Goal: Information Seeking & Learning: Learn about a topic

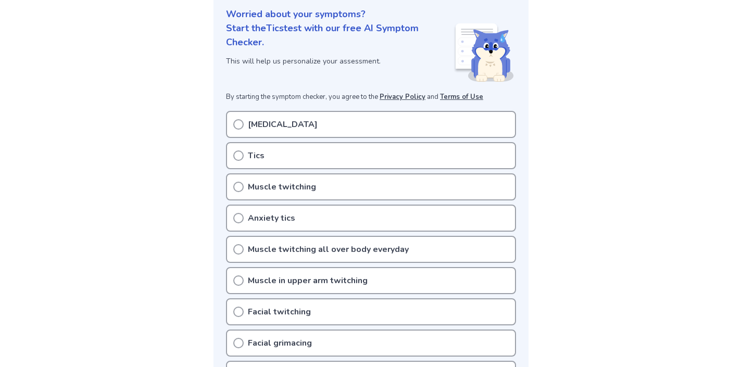
scroll to position [129, 0]
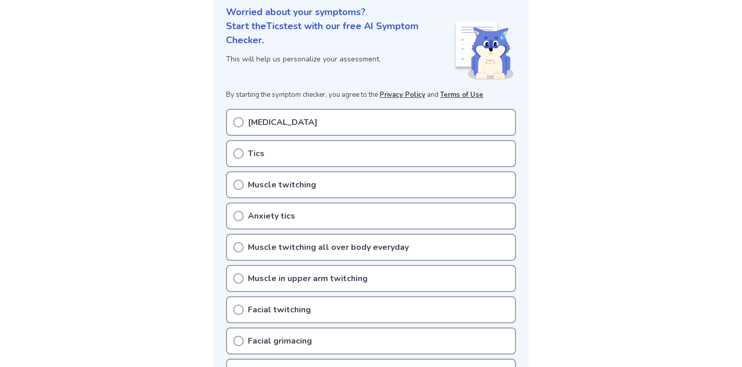
click at [240, 155] on icon at bounding box center [238, 153] width 10 height 10
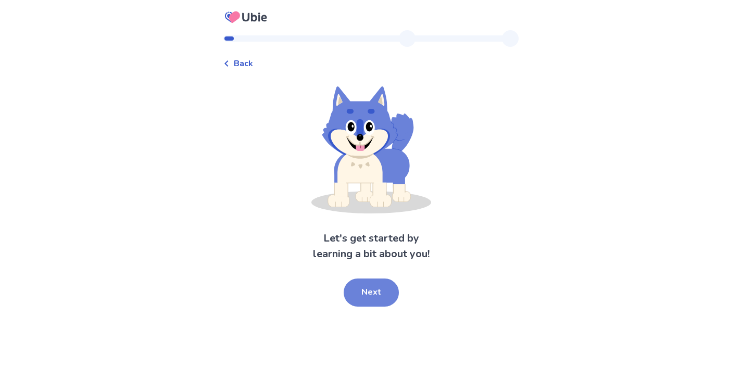
click at [379, 284] on button "Next" at bounding box center [371, 293] width 55 height 28
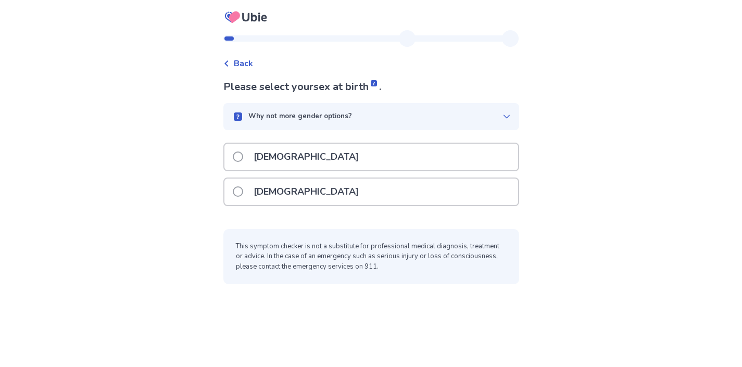
click at [238, 158] on span at bounding box center [238, 157] width 10 height 10
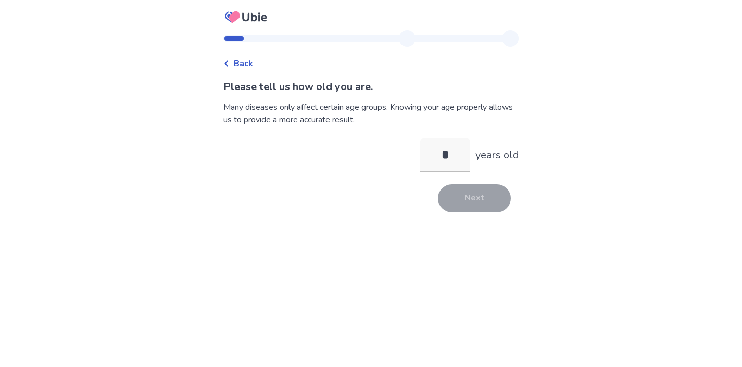
type input "**"
click at [477, 204] on button "Next" at bounding box center [474, 198] width 73 height 28
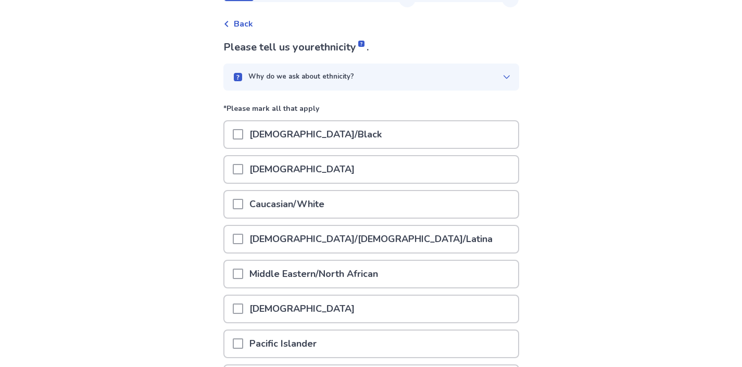
scroll to position [53, 0]
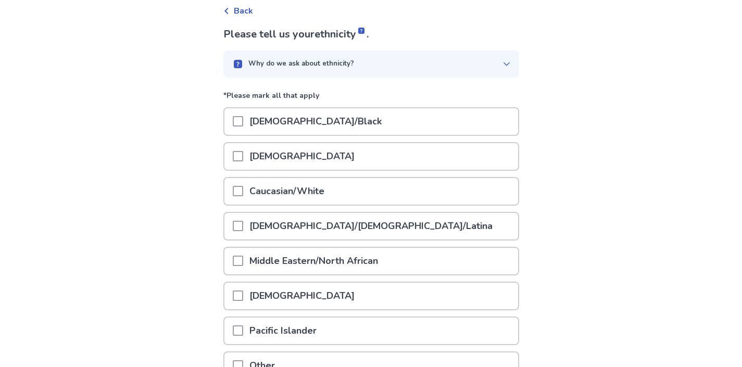
click at [243, 187] on span at bounding box center [238, 191] width 10 height 10
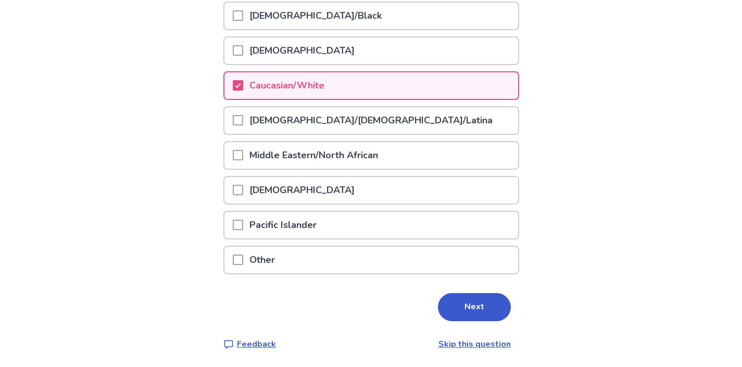
scroll to position [158, 0]
click at [444, 308] on button "Next" at bounding box center [474, 308] width 73 height 28
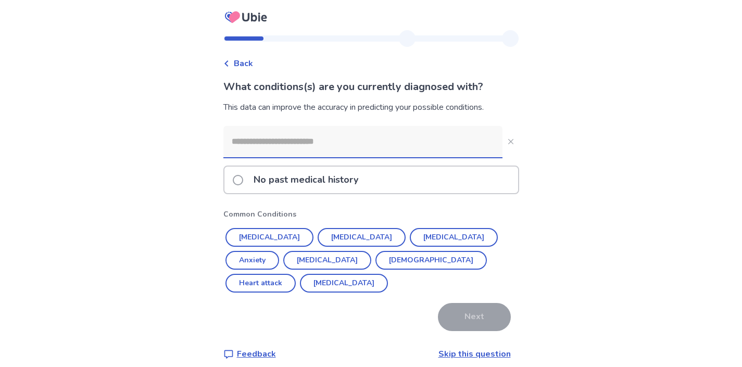
click at [410, 136] on input at bounding box center [362, 141] width 279 height 31
click at [377, 184] on div "No past medical history" at bounding box center [371, 180] width 294 height 27
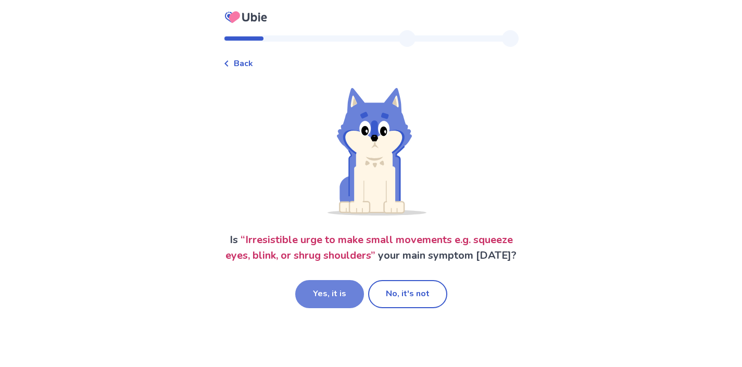
click at [324, 308] on button "Yes, it is" at bounding box center [329, 294] width 69 height 28
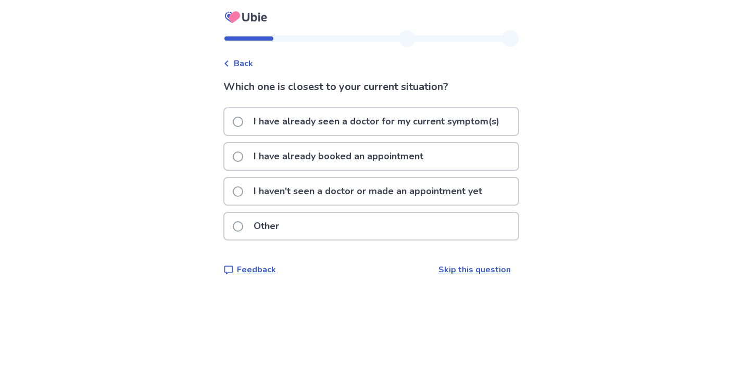
click at [240, 192] on span at bounding box center [238, 191] width 10 height 10
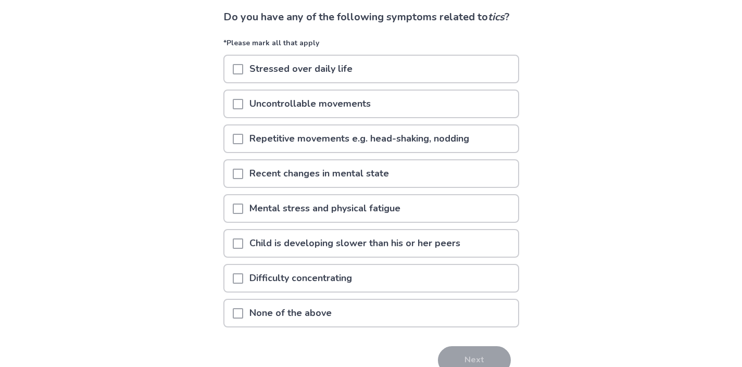
scroll to position [70, 0]
click at [254, 82] on p "Stressed over daily life" at bounding box center [301, 68] width 116 height 27
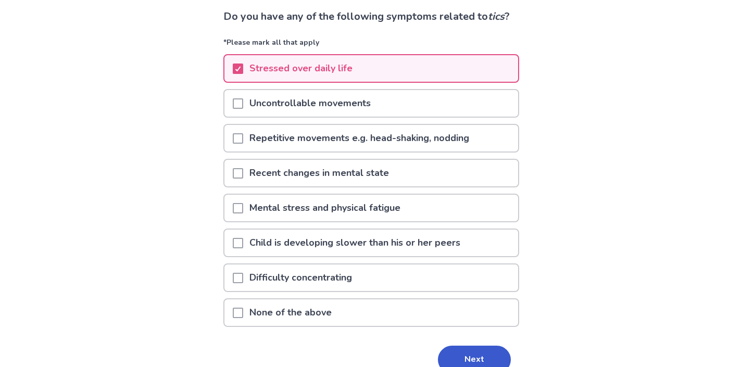
click at [243, 283] on span at bounding box center [238, 278] width 10 height 10
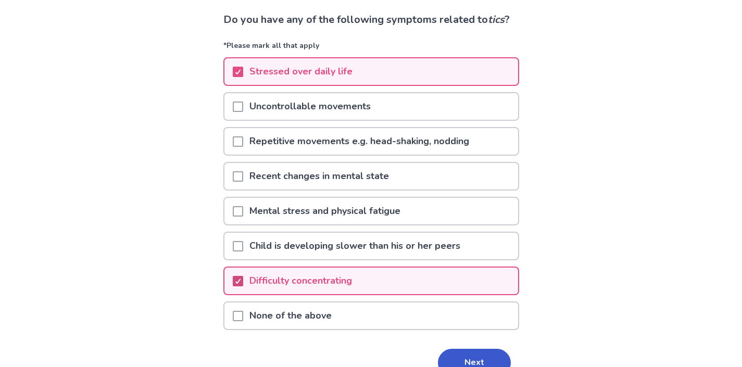
scroll to position [66, 0]
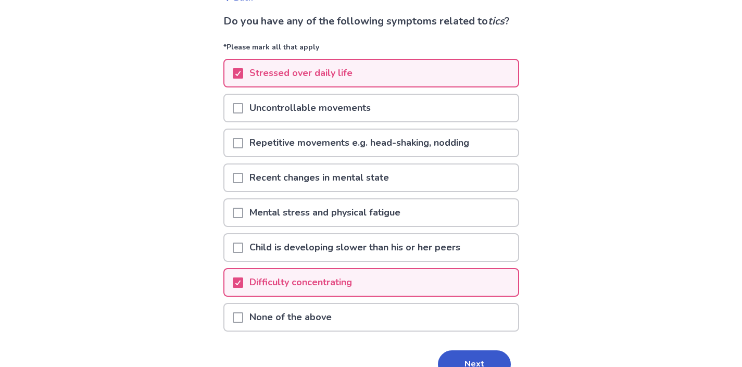
click at [242, 218] on span at bounding box center [238, 213] width 10 height 10
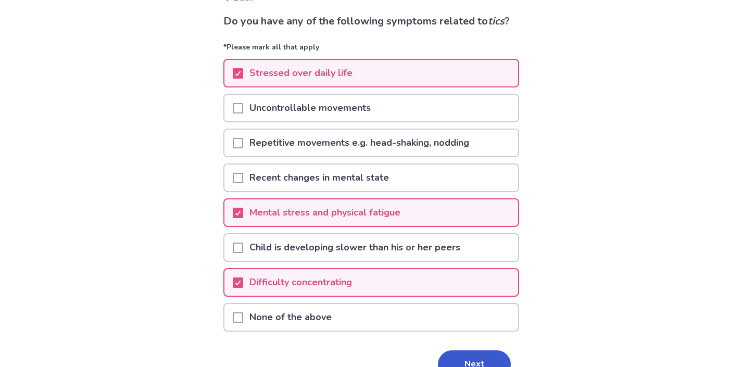
click at [241, 148] on span at bounding box center [238, 143] width 10 height 10
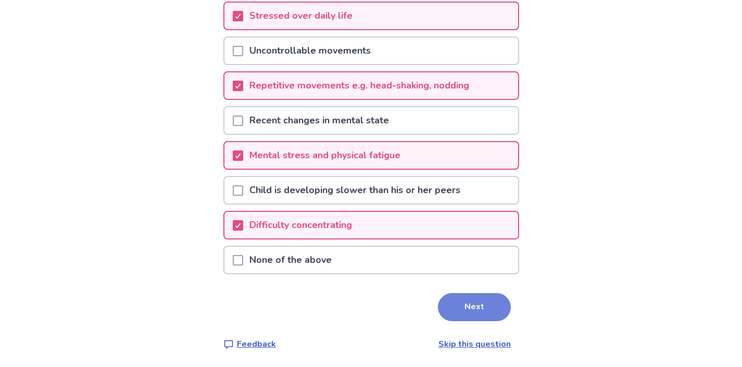
scroll to position [139, 0]
click at [456, 310] on button "Next" at bounding box center [474, 307] width 73 height 28
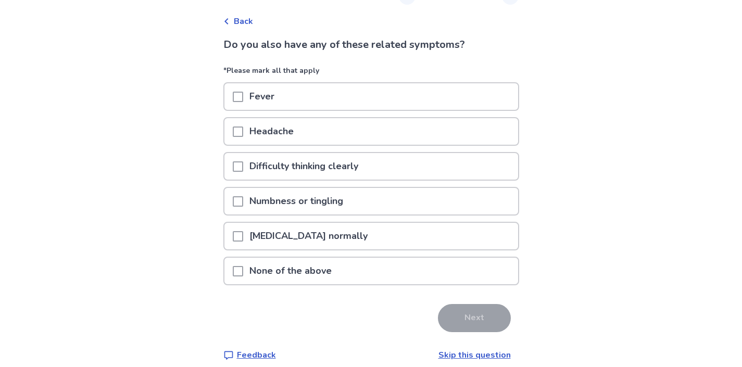
scroll to position [53, 0]
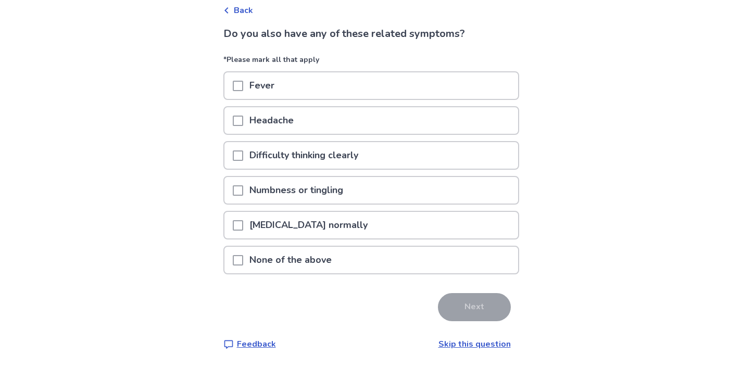
click at [335, 263] on p "None of the above" at bounding box center [290, 260] width 95 height 27
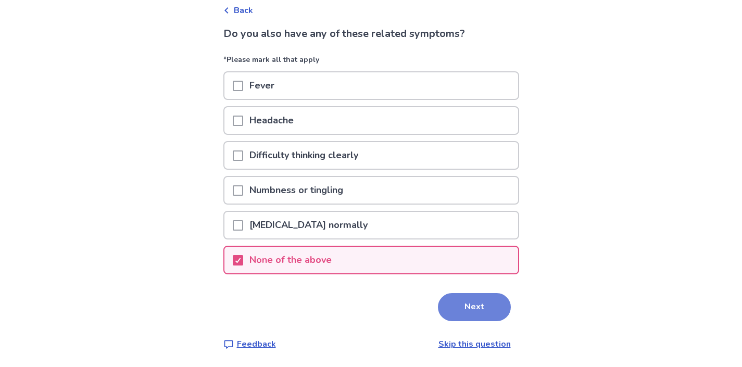
click at [461, 305] on button "Next" at bounding box center [474, 307] width 73 height 28
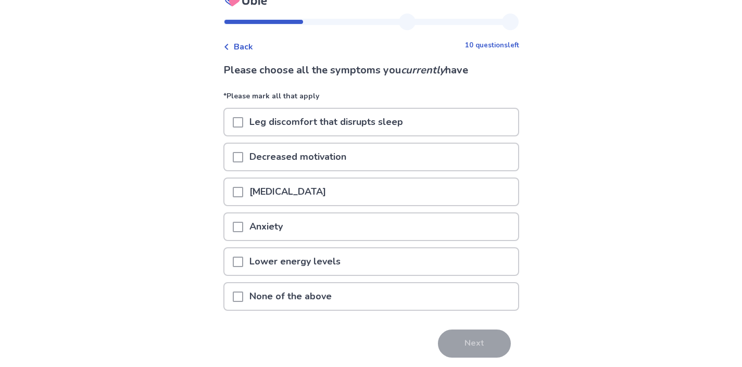
scroll to position [18, 0]
click at [242, 257] on span at bounding box center [238, 261] width 10 height 10
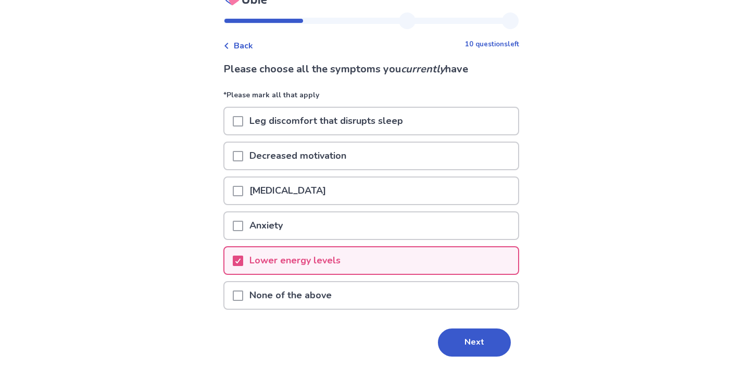
click at [243, 223] on span at bounding box center [238, 226] width 10 height 10
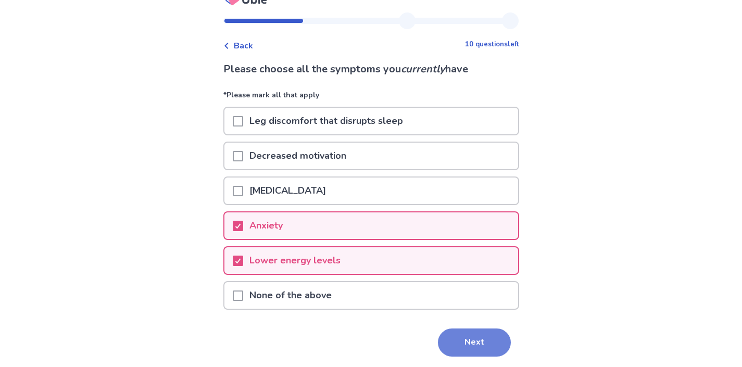
click at [465, 336] on button "Next" at bounding box center [474, 343] width 73 height 28
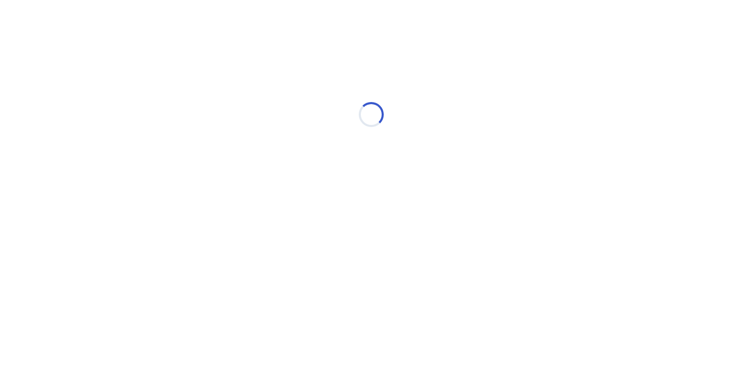
scroll to position [0, 0]
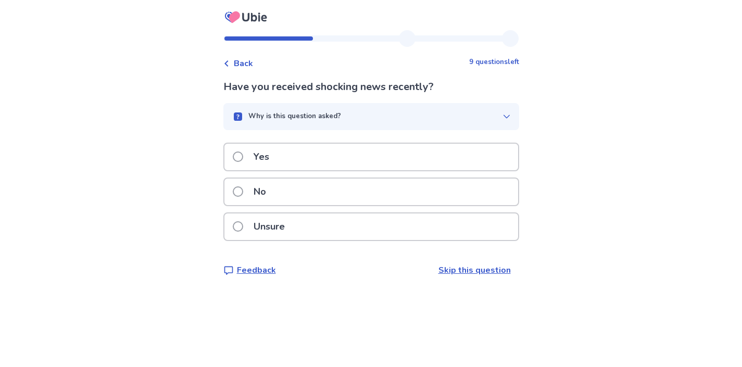
click at [265, 195] on p "No" at bounding box center [259, 192] width 25 height 27
click at [263, 186] on p "No" at bounding box center [259, 192] width 25 height 27
click at [261, 193] on p "No" at bounding box center [259, 192] width 25 height 27
click at [243, 155] on span at bounding box center [238, 157] width 10 height 10
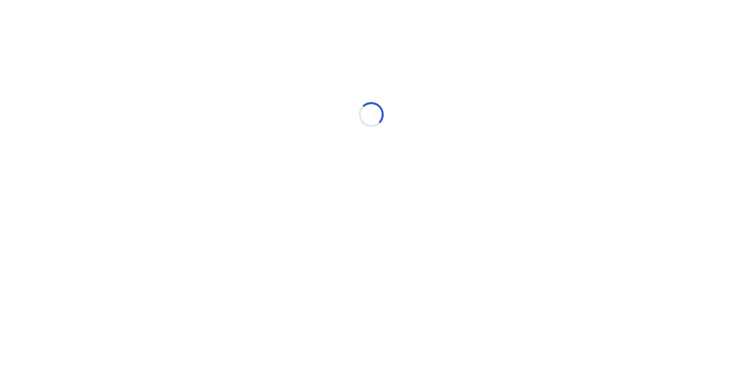
select select "*"
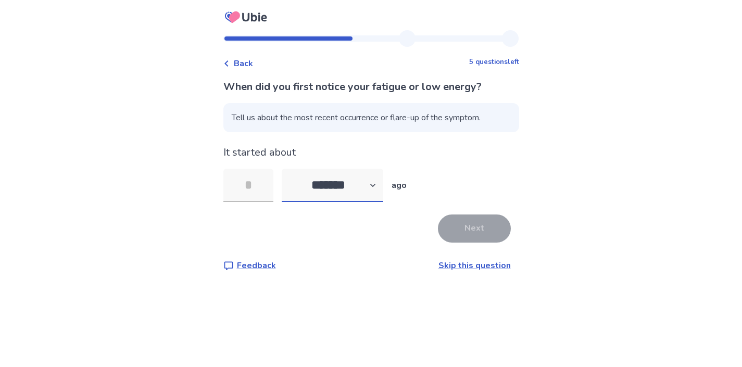
click at [356, 179] on select "******* ****** ******* ******** *******" at bounding box center [333, 185] width 102 height 33
click at [464, 266] on link "Skip this question" at bounding box center [474, 265] width 72 height 11
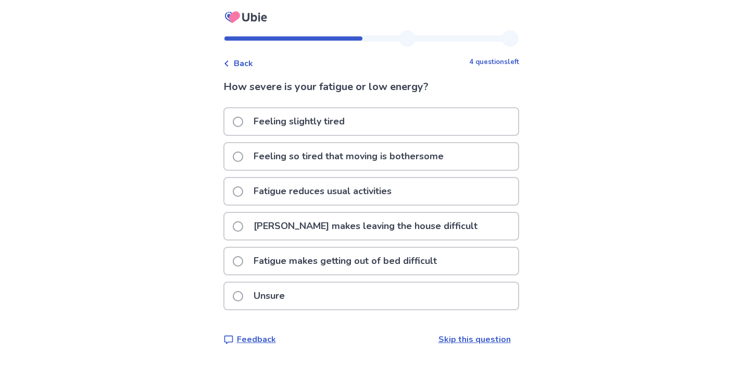
click at [242, 122] on span at bounding box center [238, 122] width 10 height 10
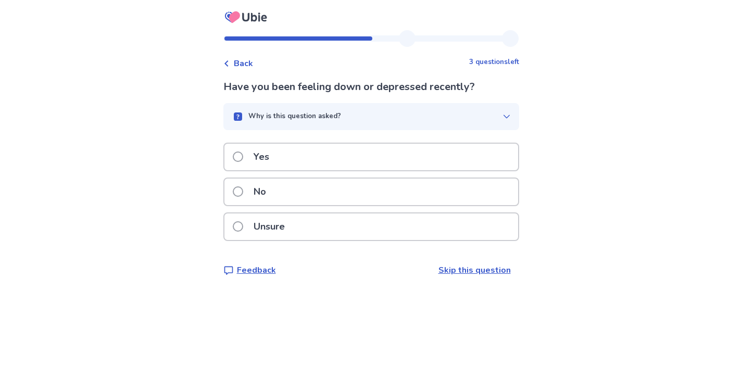
click at [242, 188] on span at bounding box center [238, 191] width 10 height 10
click at [242, 156] on span at bounding box center [238, 157] width 10 height 10
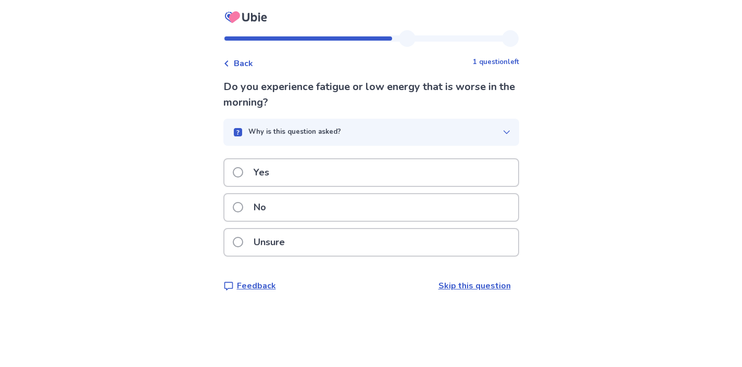
click at [241, 172] on span at bounding box center [238, 172] width 10 height 10
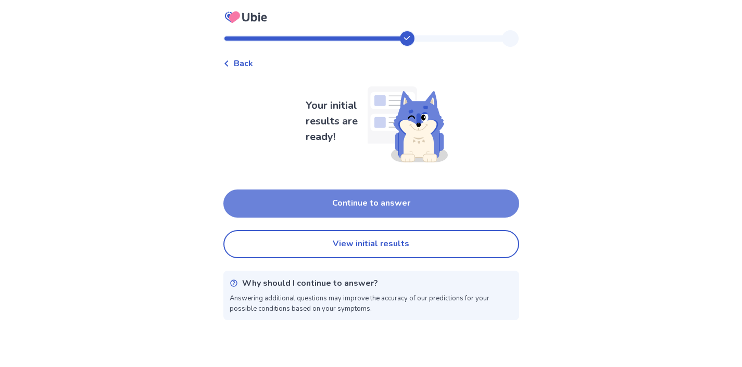
click at [316, 215] on button "Continue to answer" at bounding box center [371, 204] width 296 height 28
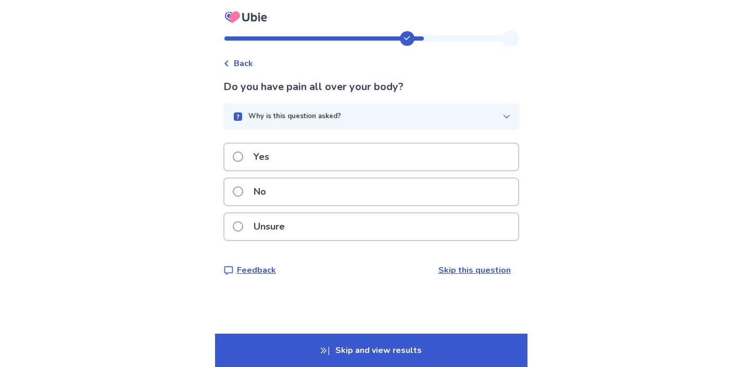
click at [296, 185] on div "No" at bounding box center [371, 192] width 294 height 27
click at [272, 194] on p "No" at bounding box center [259, 192] width 25 height 27
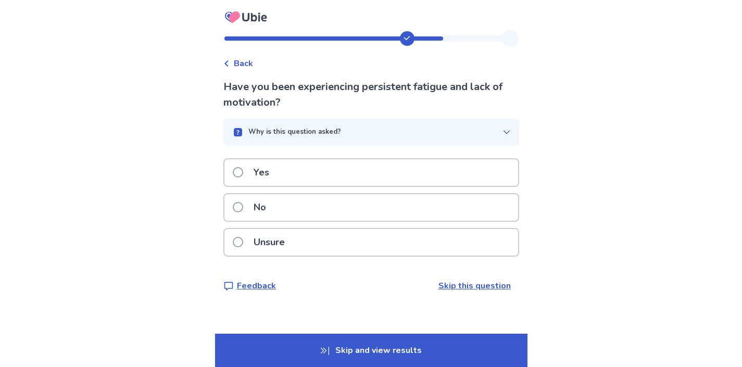
click at [263, 237] on p "Unsure" at bounding box center [269, 242] width 44 height 27
click at [263, 212] on p "No" at bounding box center [259, 207] width 25 height 27
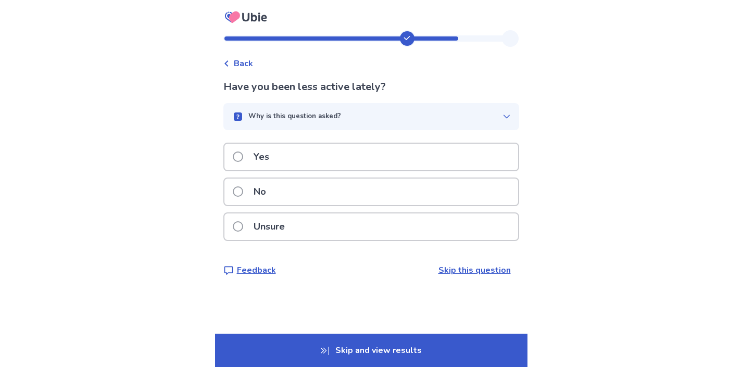
click at [257, 199] on p "No" at bounding box center [259, 192] width 25 height 27
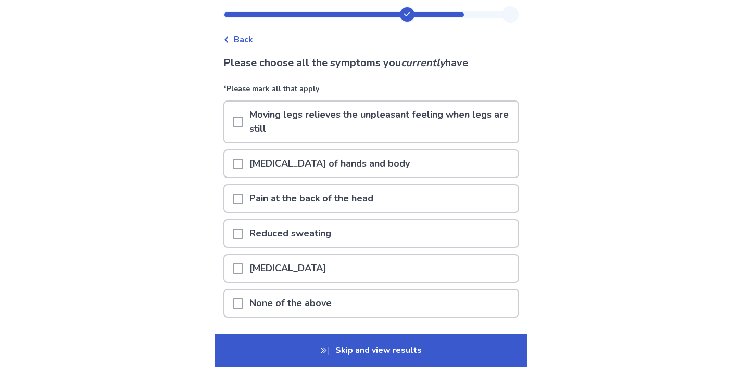
scroll to position [28, 0]
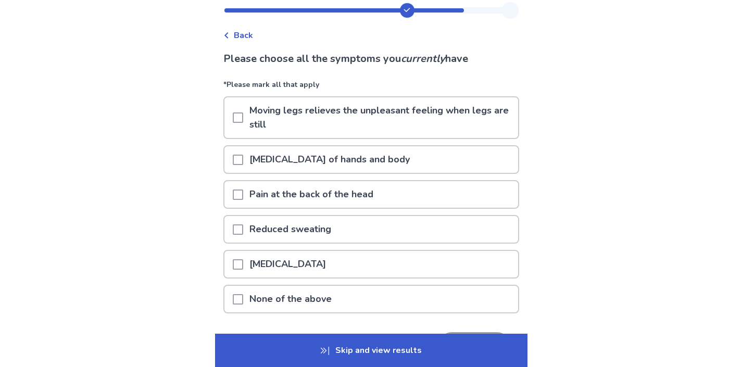
click at [240, 299] on span at bounding box center [238, 299] width 10 height 10
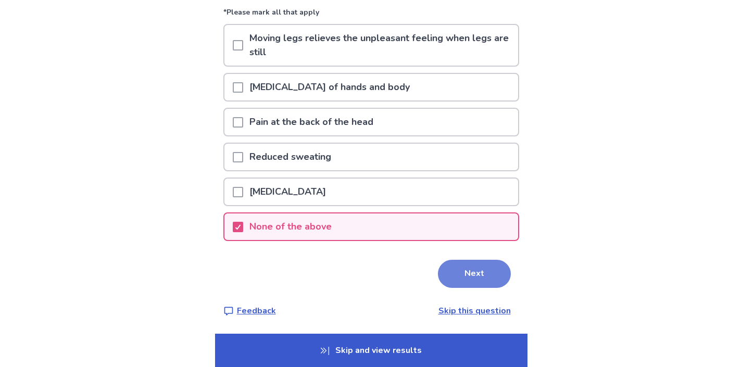
scroll to position [100, 0]
click at [472, 273] on button "Next" at bounding box center [474, 274] width 73 height 28
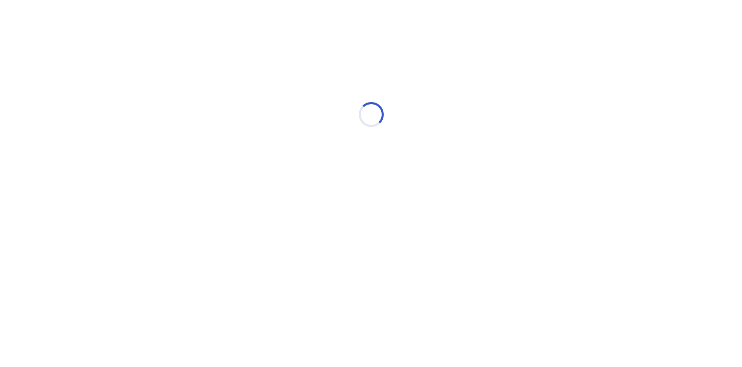
scroll to position [0, 0]
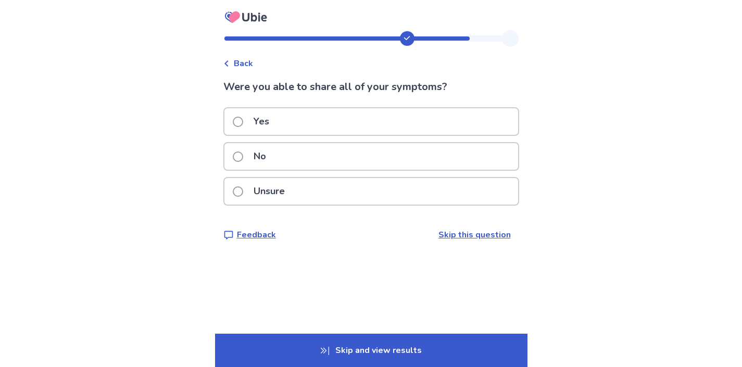
click at [243, 121] on span at bounding box center [238, 122] width 10 height 10
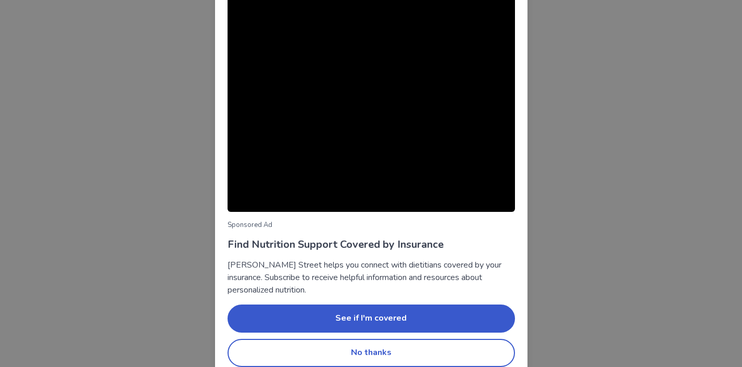
scroll to position [66, 0]
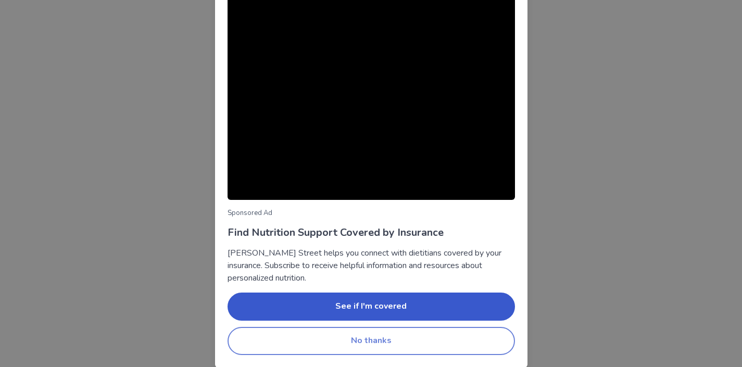
click at [406, 344] on button "No thanks" at bounding box center [371, 341] width 287 height 28
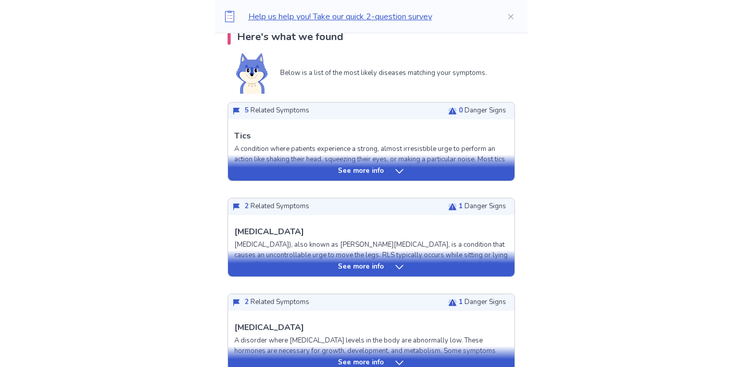
scroll to position [232, 0]
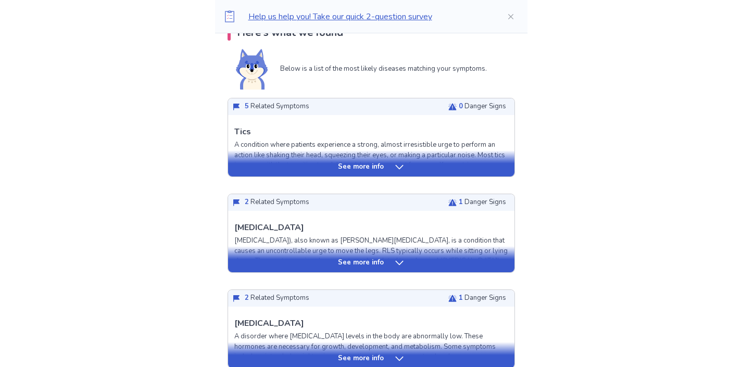
click at [396, 267] on icon at bounding box center [399, 263] width 10 height 10
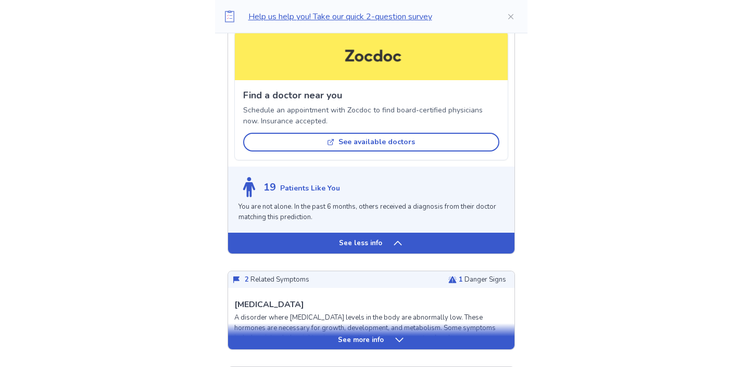
scroll to position [861, 0]
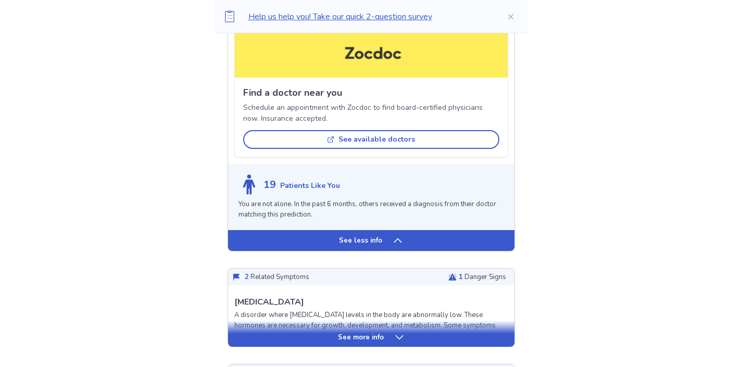
click at [382, 333] on p "See more info" at bounding box center [361, 338] width 46 height 10
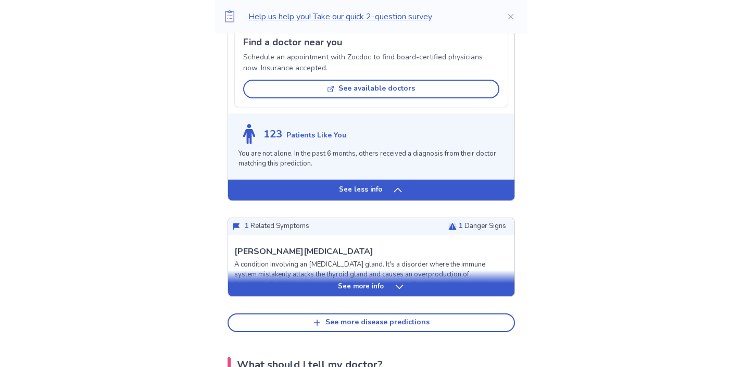
scroll to position [1666, 0]
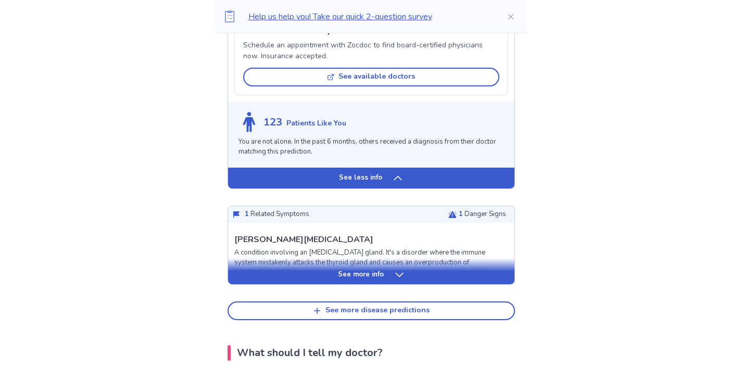
click at [378, 270] on p "See more info" at bounding box center [361, 275] width 46 height 10
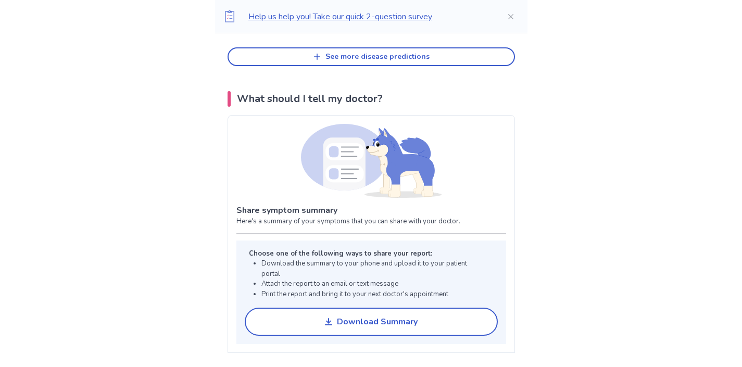
scroll to position [2544, 0]
